Goal: Check status: Check status

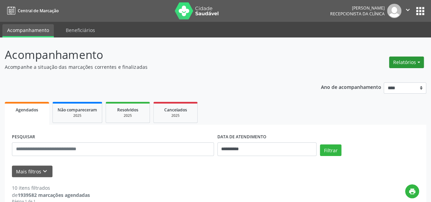
click at [413, 60] on button "Relatórios" at bounding box center [406, 63] width 35 height 12
click at [384, 73] on link "Agendamentos" at bounding box center [387, 77] width 73 height 10
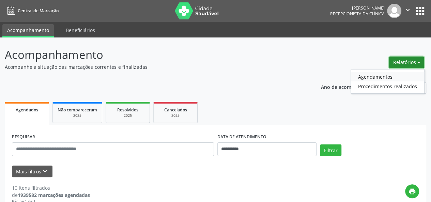
select select "*"
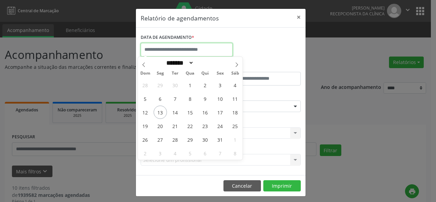
click at [191, 43] on input "text" at bounding box center [187, 50] width 92 height 14
click at [166, 112] on span "13" at bounding box center [160, 112] width 13 height 13
type input "**********"
click at [166, 112] on span "13" at bounding box center [160, 112] width 13 height 13
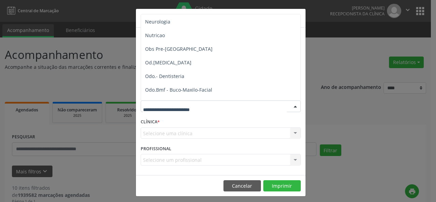
scroll to position [699, 0]
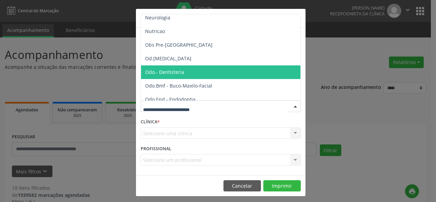
click at [175, 74] on span "Odo.- Dentisteria" at bounding box center [164, 72] width 39 height 6
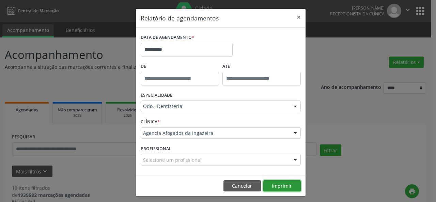
click at [279, 188] on button "Imprimir" at bounding box center [283, 186] width 38 height 12
